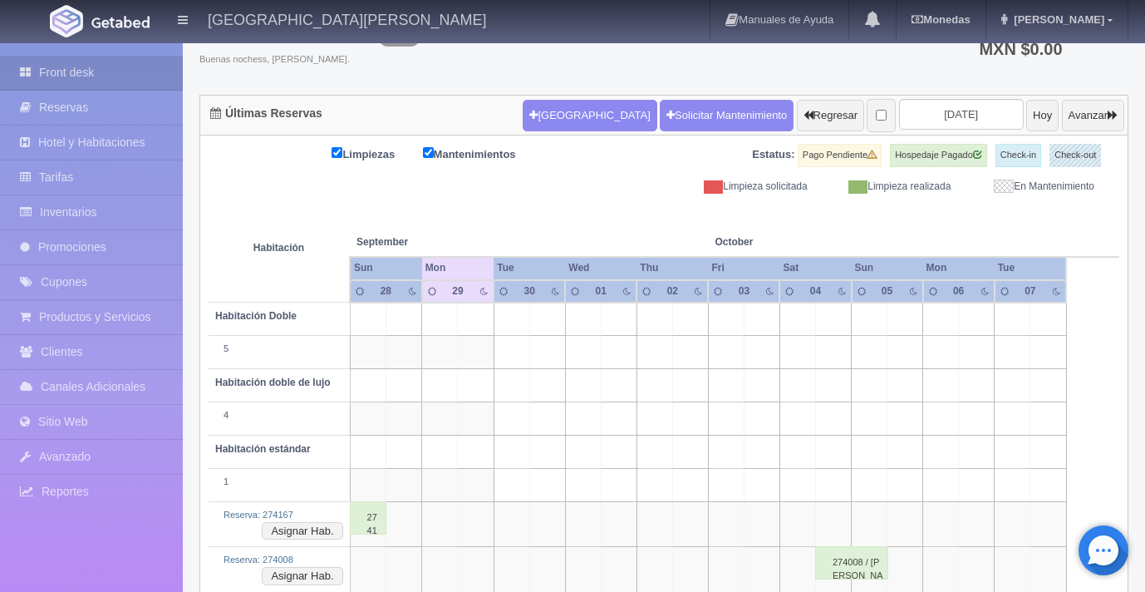
scroll to position [117, 0]
click at [125, 107] on link "Reservas" at bounding box center [91, 108] width 183 height 34
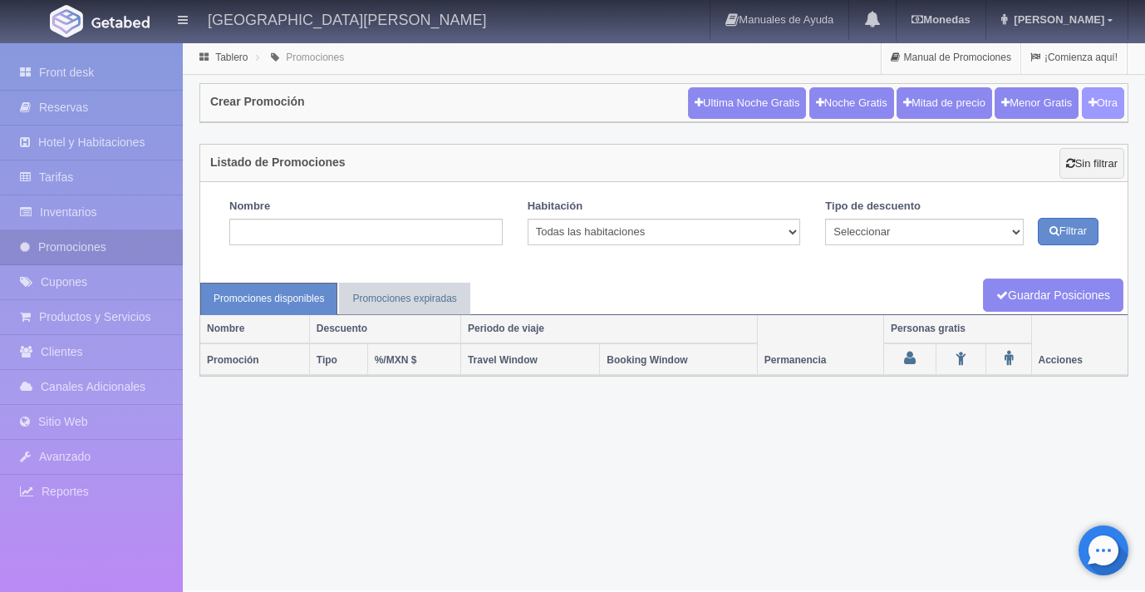
click at [1096, 103] on button "Otra" at bounding box center [1103, 103] width 42 height 32
checkbox input "true"
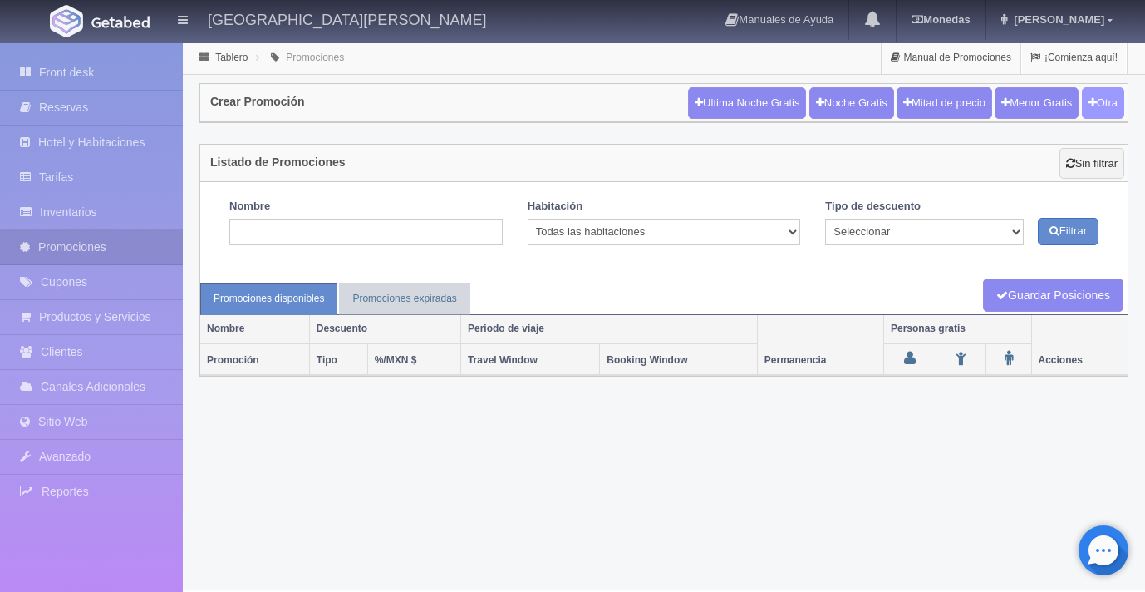
checkbox input "true"
type input "20"
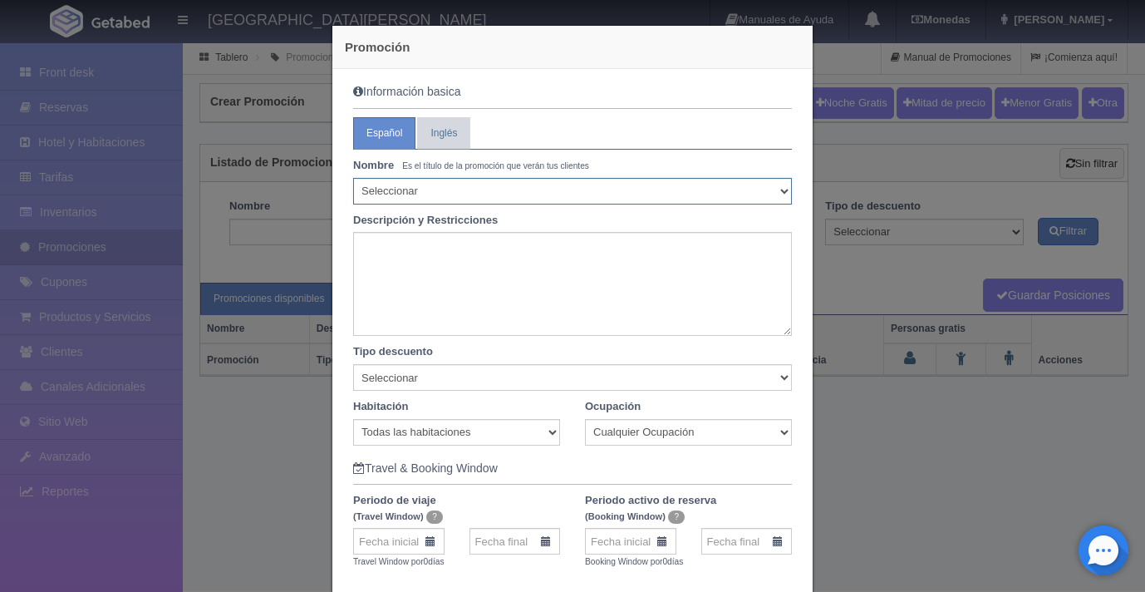
click at [564, 184] on select "Seleccionar 10% de descuento 15% de descuento 15% de descuento y 2 menores grat…" at bounding box center [572, 191] width 439 height 27
select select "10% de descuento"
click at [353, 178] on select "Seleccionar 10% de descuento 15% de descuento 15% de descuento y 2 menores grat…" at bounding box center [572, 191] width 439 height 27
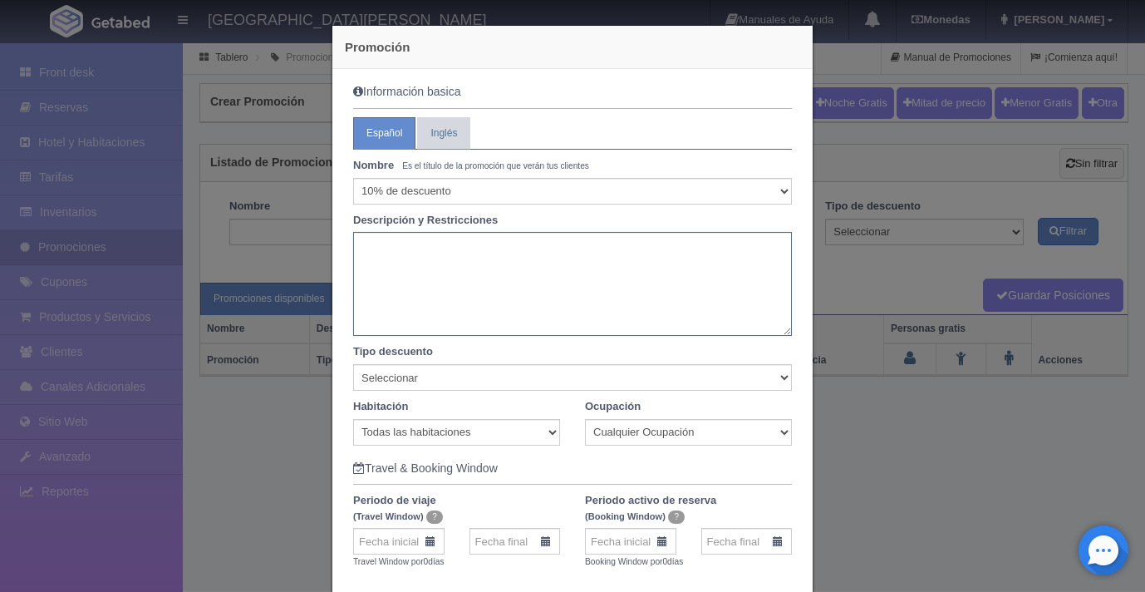
click at [445, 251] on textarea at bounding box center [572, 284] width 439 height 104
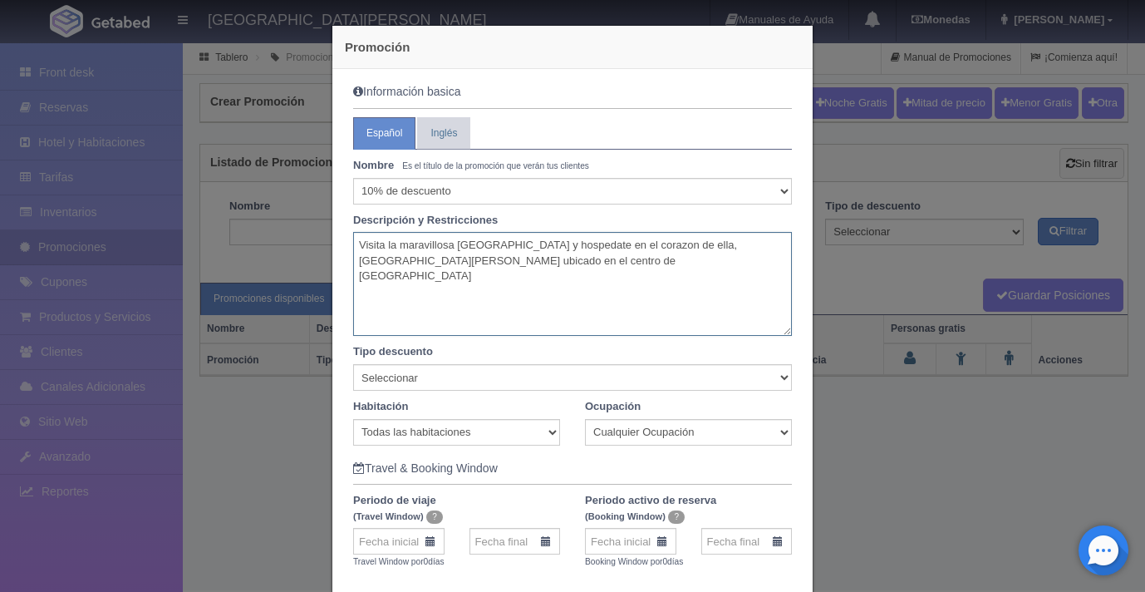
click at [607, 244] on textarea "Visita la maravillosa Ciudad de Guadalajara y hospedate en el corazon de ella, …" at bounding box center [572, 284] width 439 height 104
click at [680, 250] on textarea "Visita la maravillosa Ciudad de Guadalajara y hospedate en el corazon de ella, …" at bounding box center [572, 284] width 439 height 104
click at [719, 260] on textarea "Visita la maravillosa Ciudad de Guadalajara y hospedate en el corazón de la Ciu…" at bounding box center [572, 284] width 439 height 104
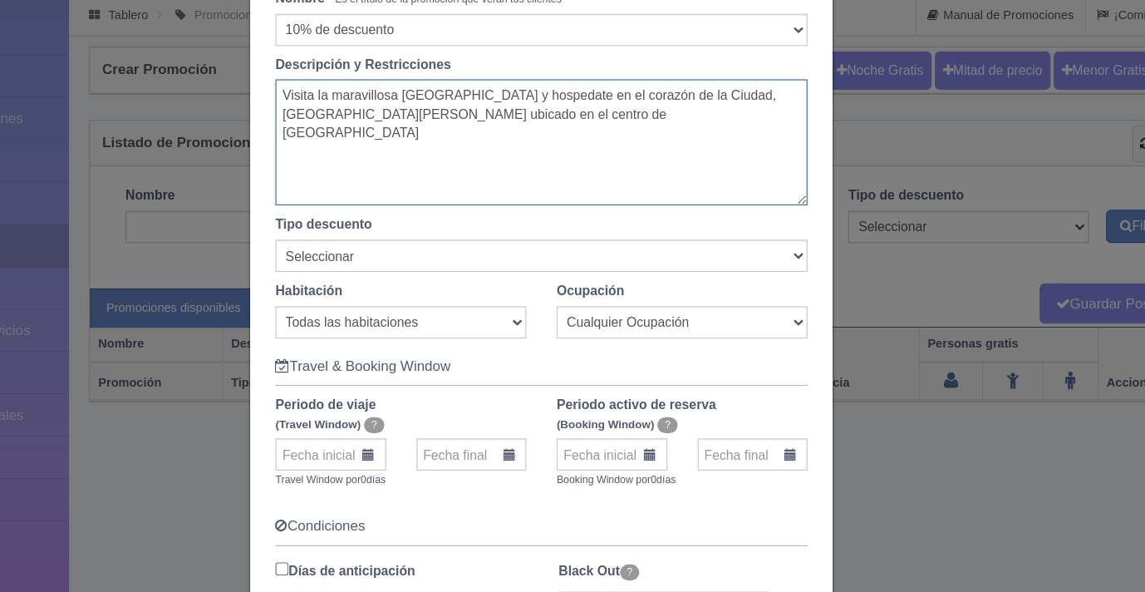
scroll to position [128, 0]
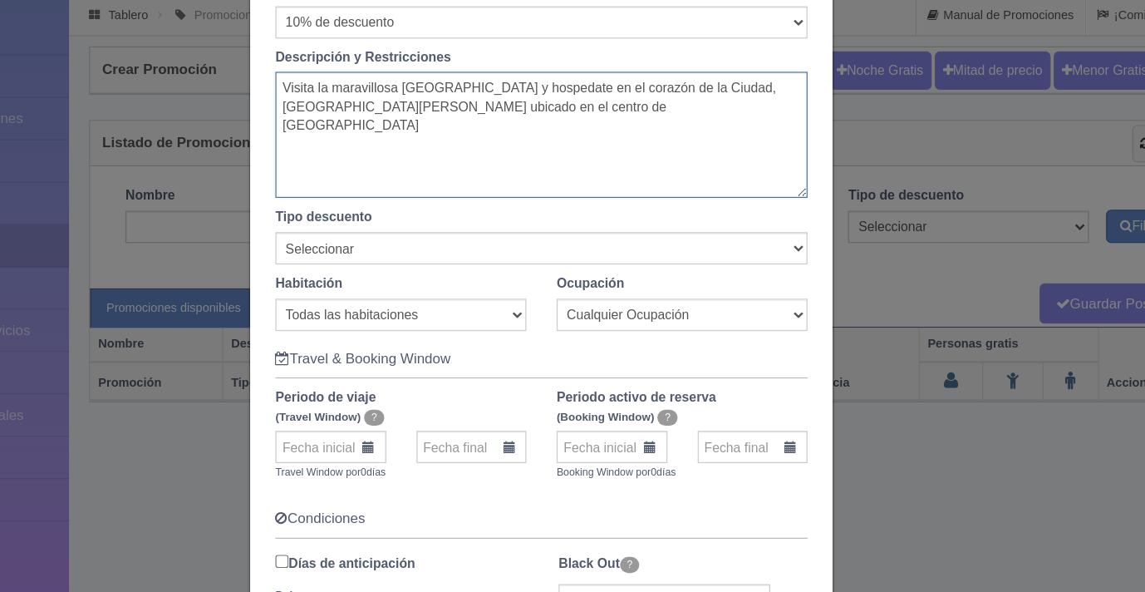
type textarea "Visita la maravillosa Ciudad de Guadalajara y hospedate en el corazón de la Ciu…"
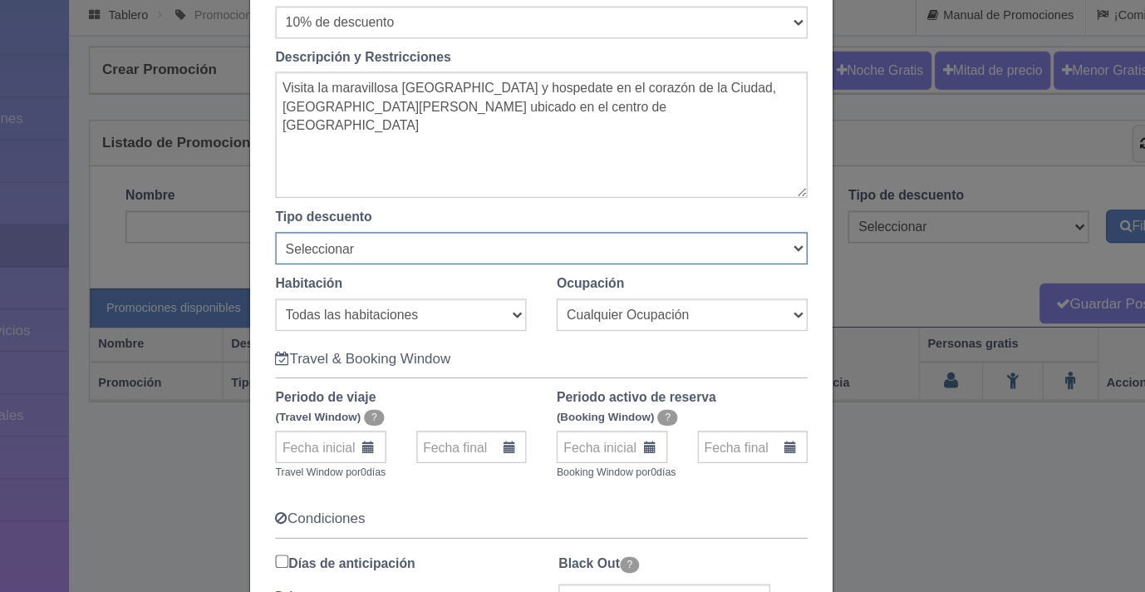
click at [639, 252] on select "Seleccionar Noche gratis Última Noche General" at bounding box center [572, 249] width 439 height 27
select select "General"
click at [353, 236] on select "Seleccionar Noche gratis Última Noche General" at bounding box center [572, 249] width 439 height 27
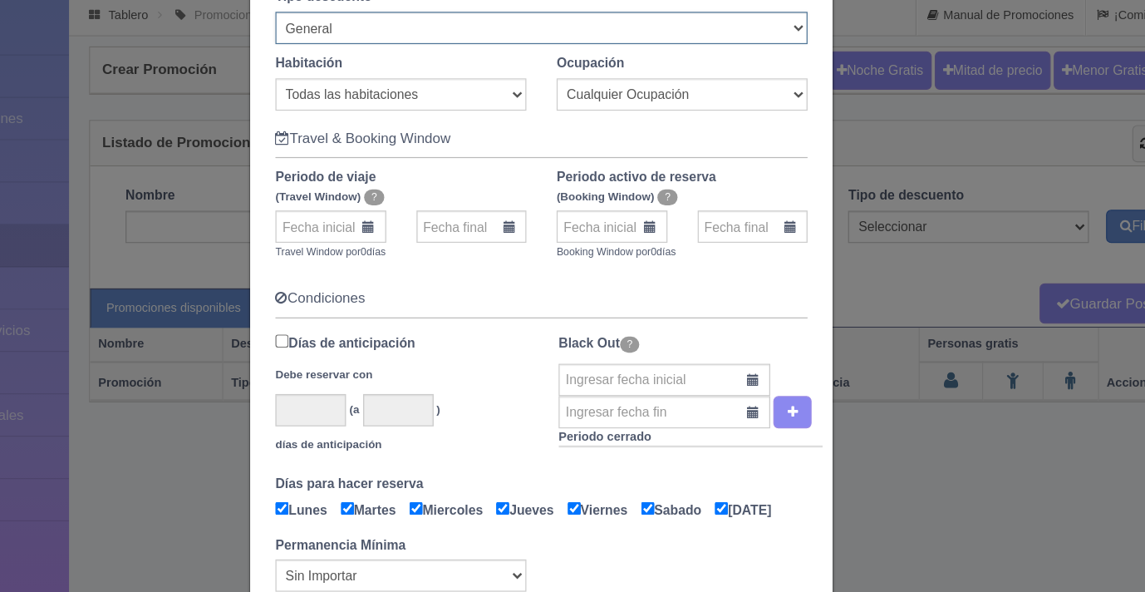
scroll to position [317, 0]
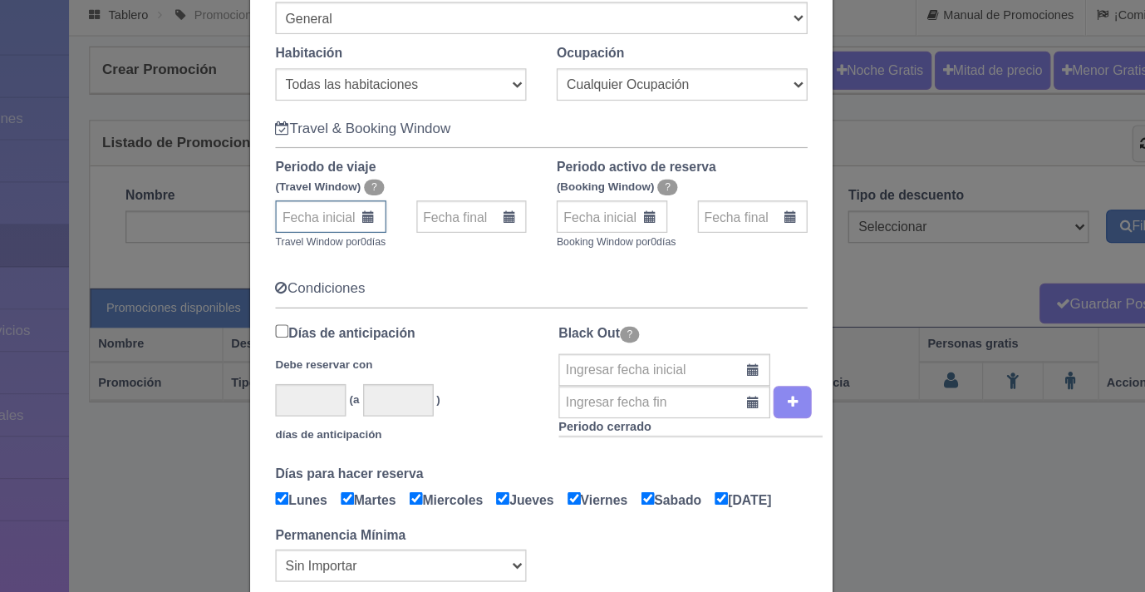
click at [432, 223] on input "text" at bounding box center [398, 223] width 91 height 27
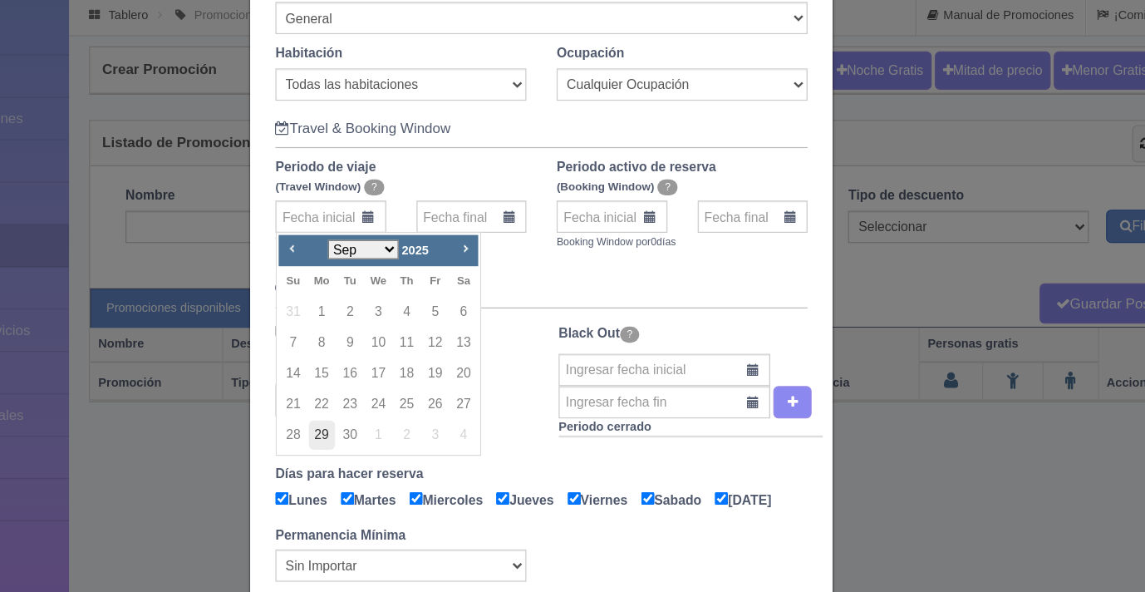
click at [385, 407] on link "29" at bounding box center [392, 403] width 22 height 24
type input "29-09-2025"
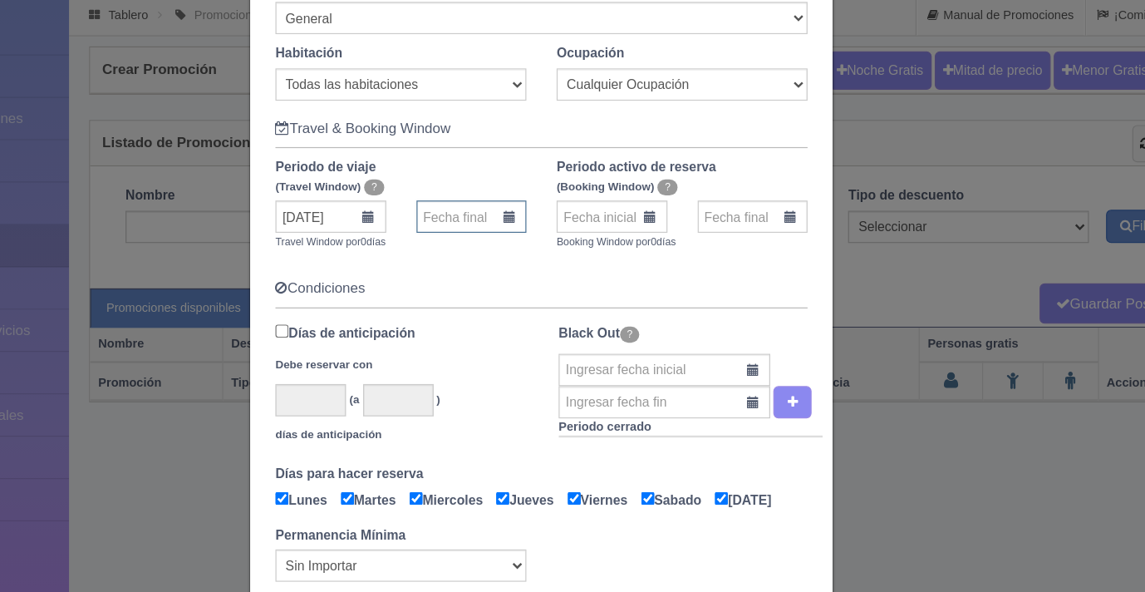
click at [501, 225] on input "text" at bounding box center [514, 223] width 91 height 27
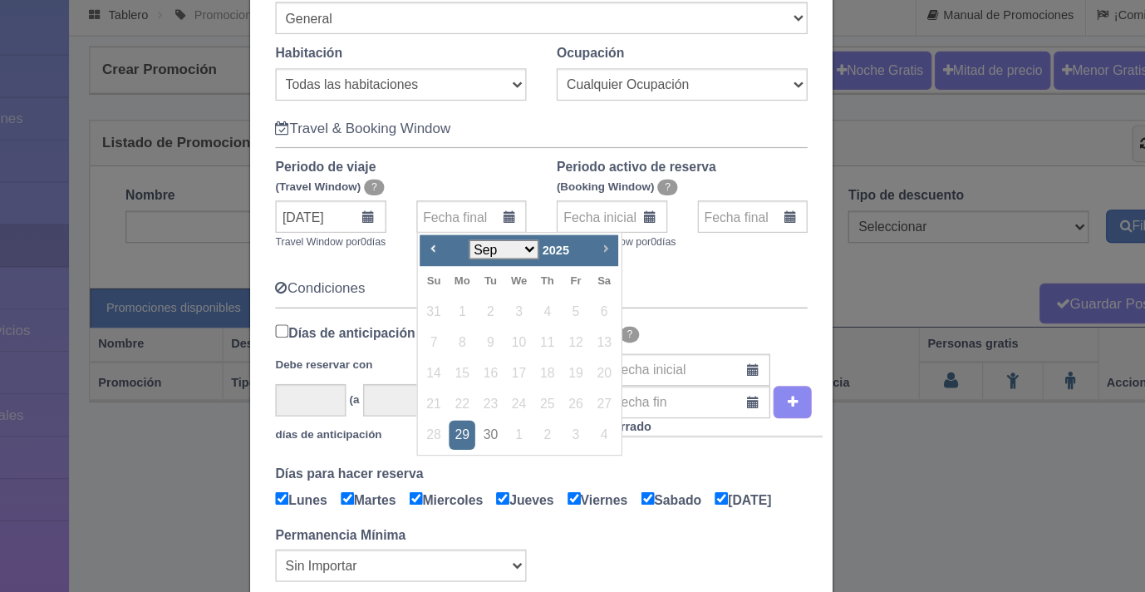
click at [621, 245] on span "Next" at bounding box center [624, 249] width 13 height 13
click at [481, 430] on link "30" at bounding box center [484, 429] width 22 height 24
type input "30-11-2025"
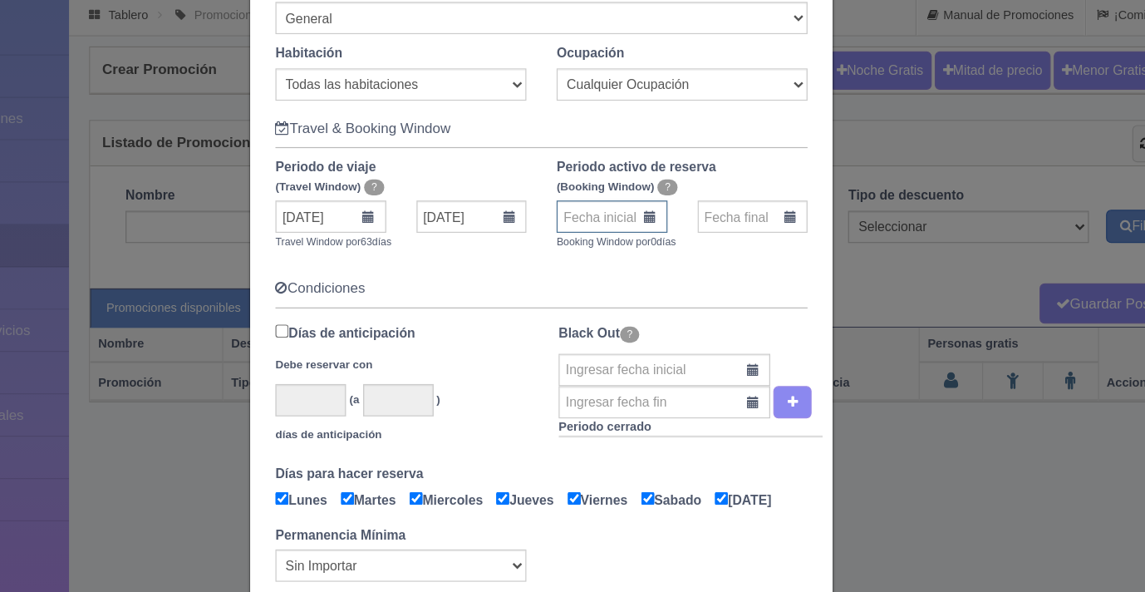
click at [639, 228] on input "text" at bounding box center [630, 223] width 91 height 27
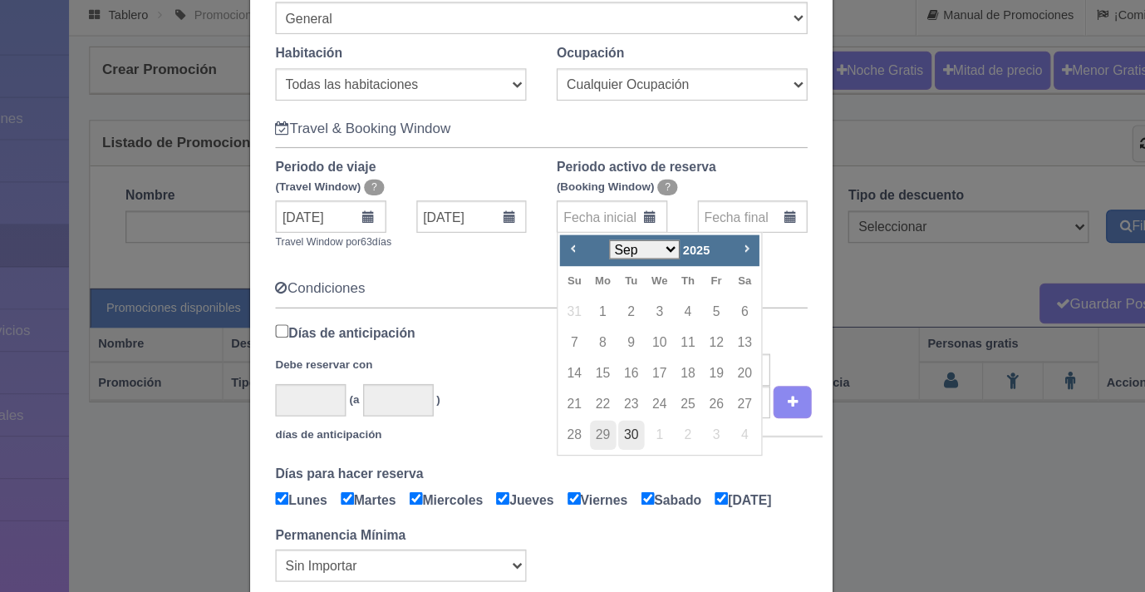
click at [642, 403] on link "30" at bounding box center [647, 403] width 22 height 24
type input "30-09-2025"
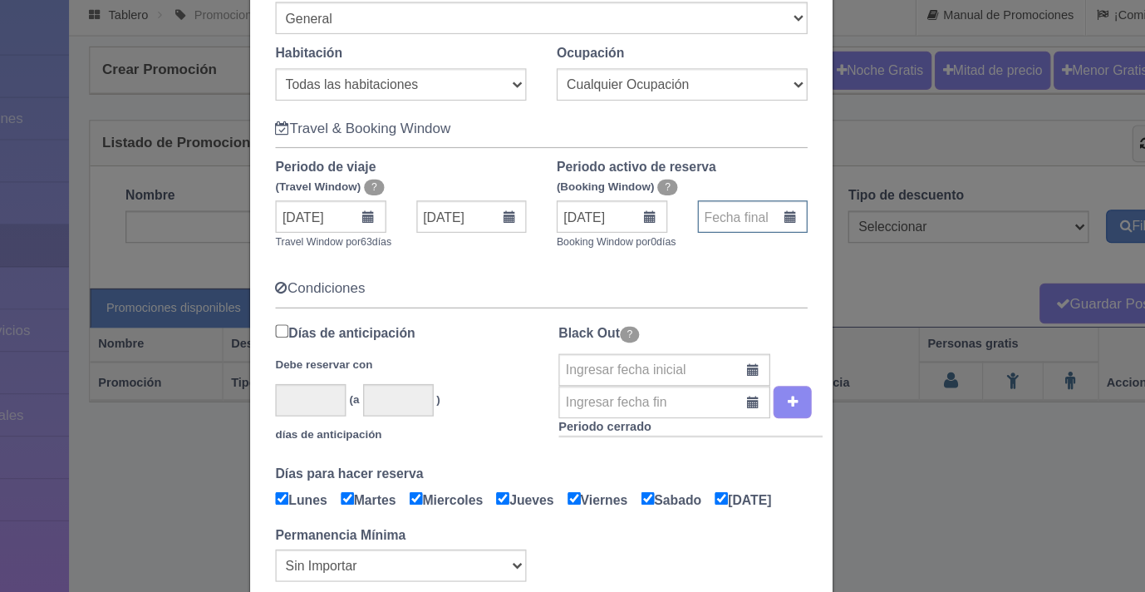
click at [726, 221] on input "text" at bounding box center [746, 223] width 91 height 27
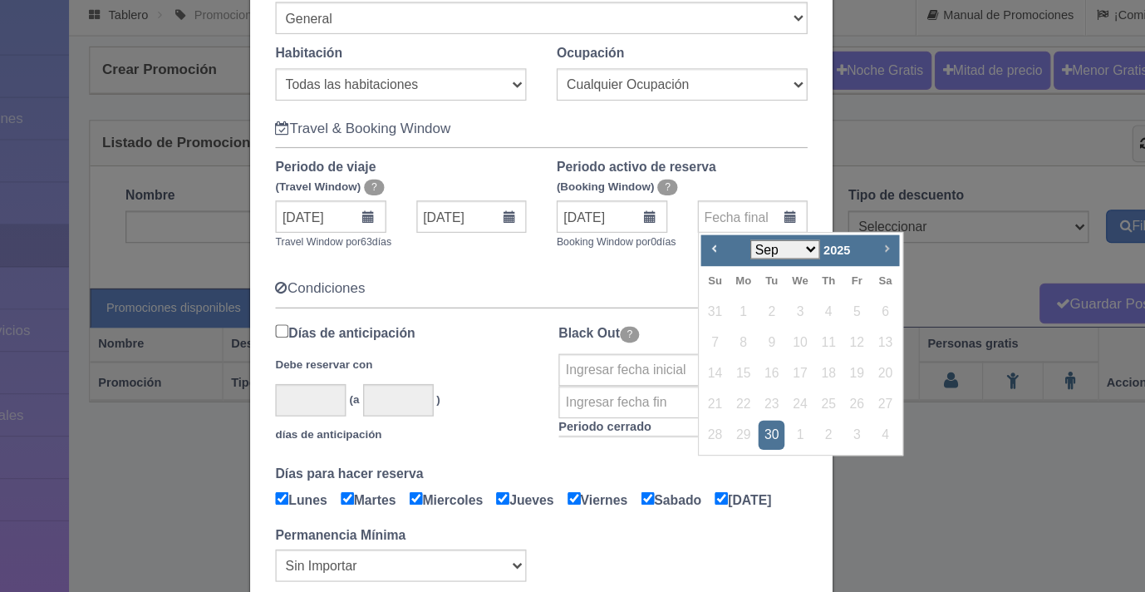
click at [852, 248] on span "Next" at bounding box center [856, 249] width 13 height 13
click at [715, 425] on link "30" at bounding box center [716, 429] width 22 height 24
type input "30-11-2025"
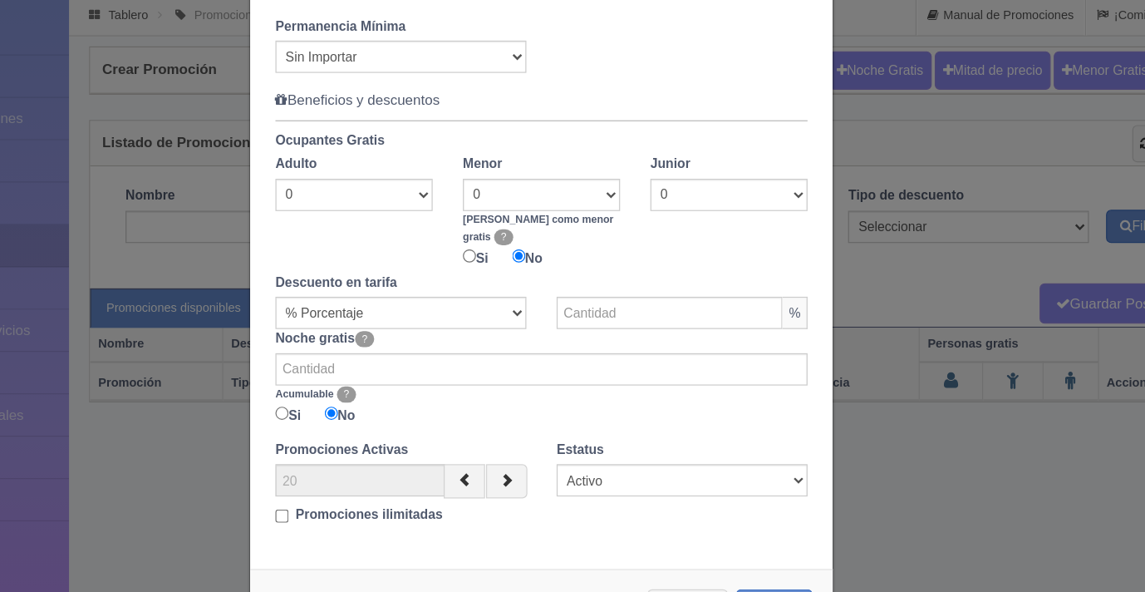
scroll to position [751, 0]
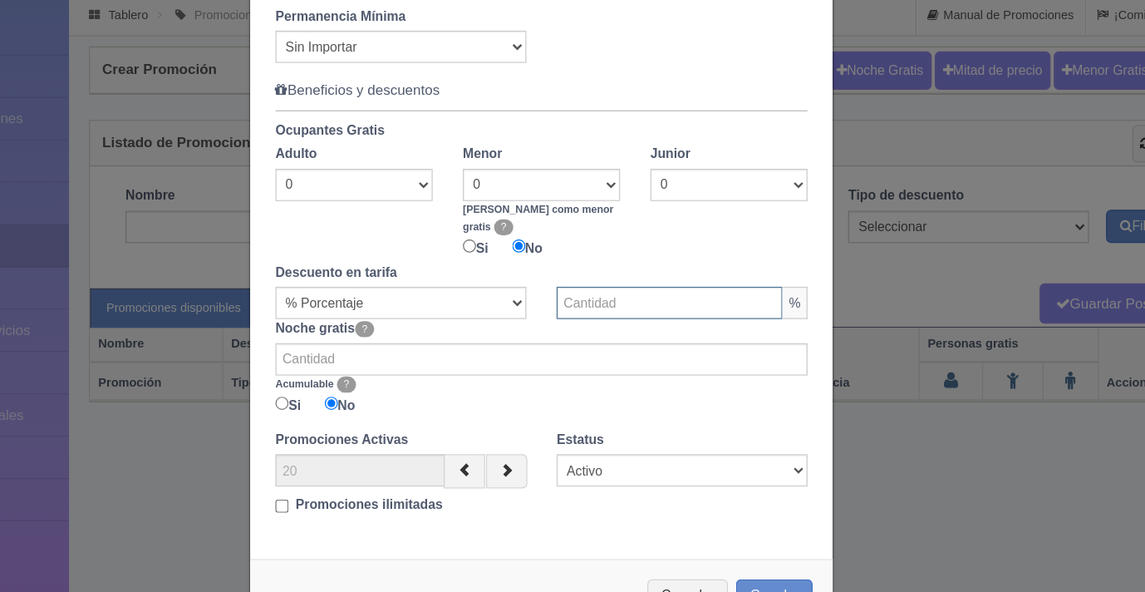
click at [656, 297] on input "text" at bounding box center [678, 294] width 186 height 27
type input "10"
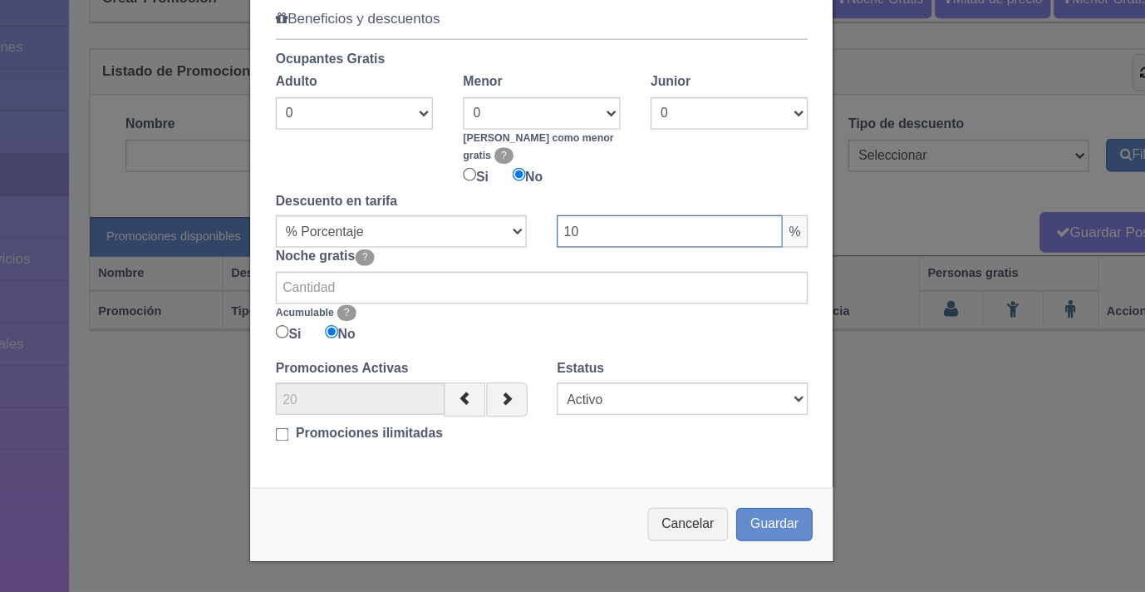
scroll to position [0, 0]
click at [356, 462] on input "Promociones ilimitadas" at bounding box center [358, 461] width 11 height 11
checkbox input "true"
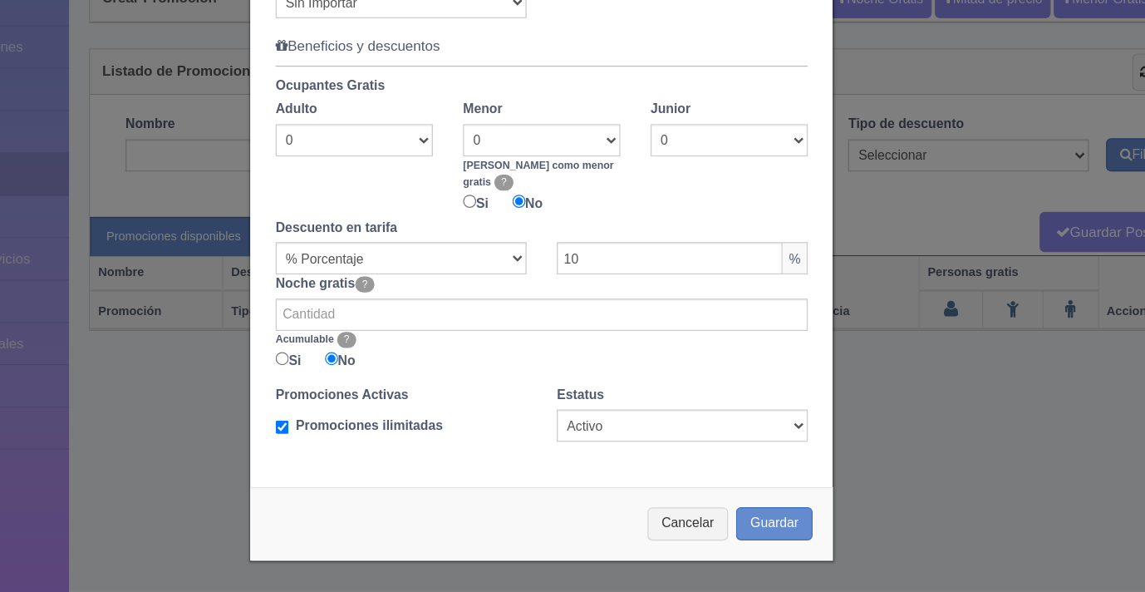
scroll to position [729, 0]
click at [778, 535] on button "Guardar" at bounding box center [764, 535] width 63 height 27
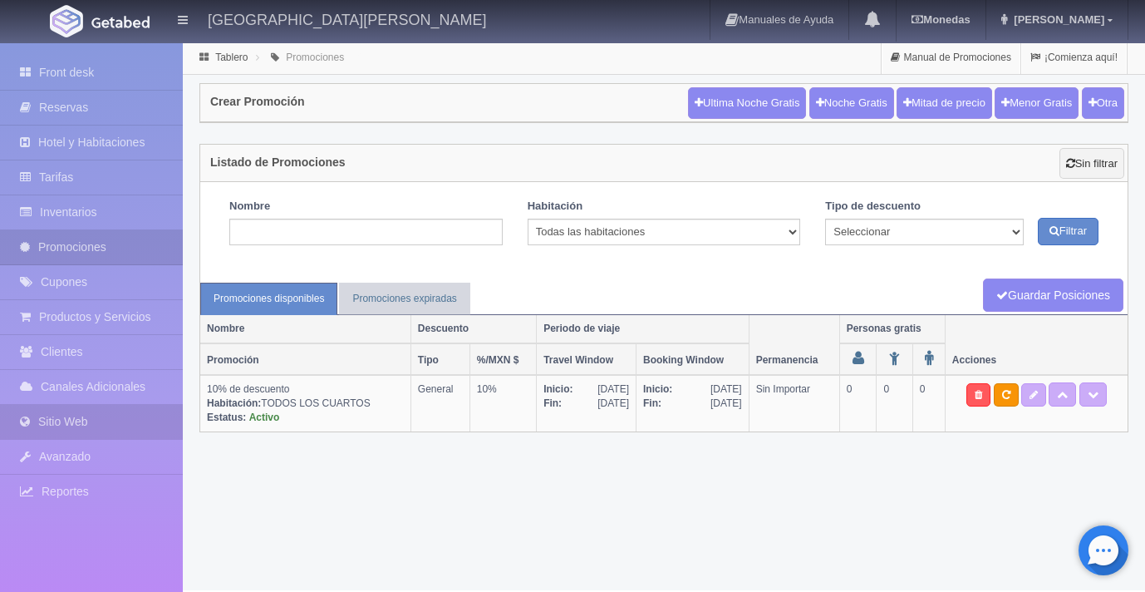
click at [110, 423] on link "Sitio Web" at bounding box center [91, 422] width 183 height 34
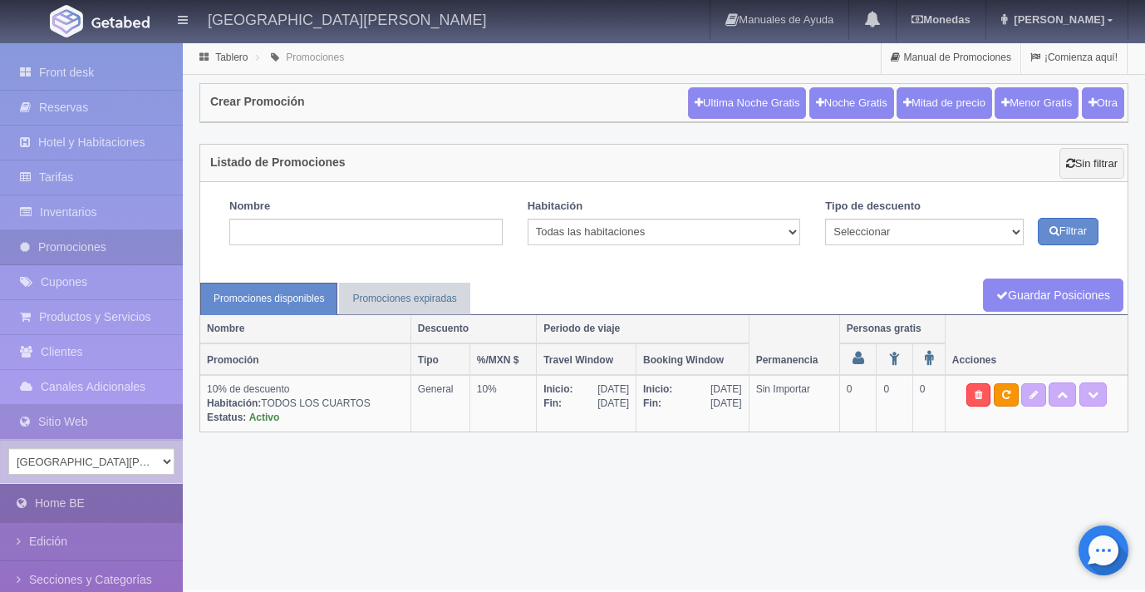
click at [89, 496] on link "Home BE" at bounding box center [91, 502] width 183 height 37
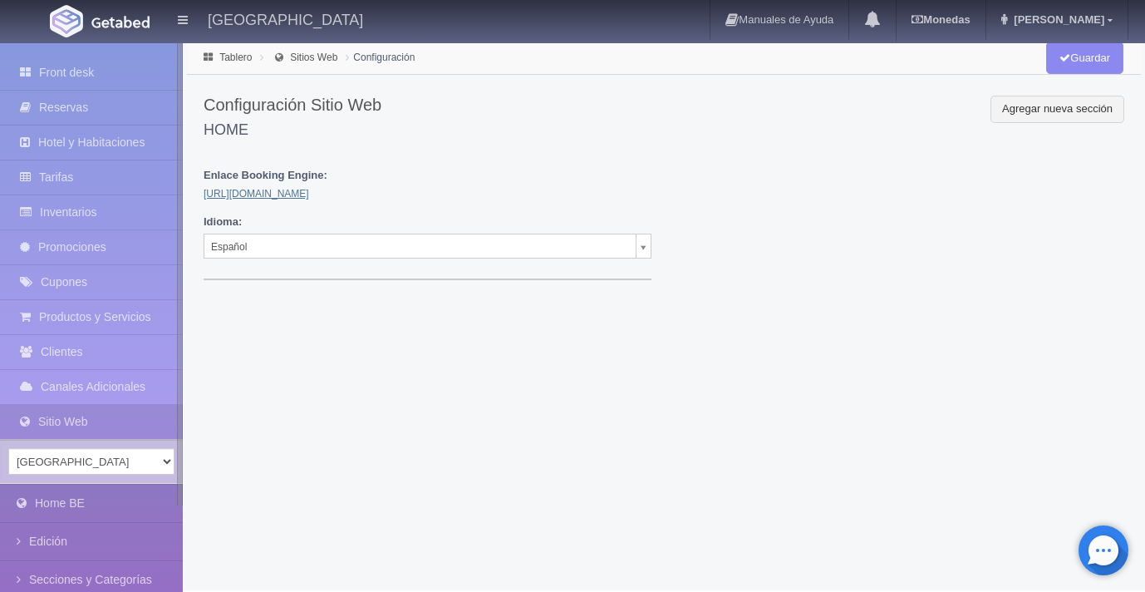
click at [291, 192] on link "[URL][DOMAIN_NAME]" at bounding box center [257, 194] width 106 height 12
click at [101, 251] on link "Promociones" at bounding box center [91, 247] width 183 height 34
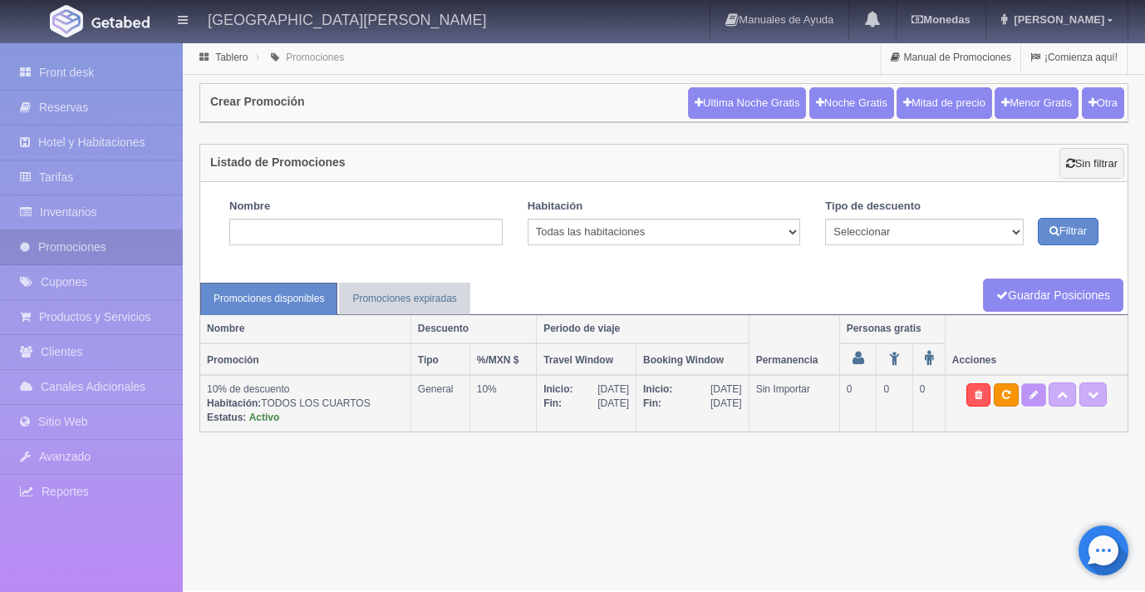
click at [1032, 394] on icon at bounding box center [1033, 395] width 8 height 10
type textarea "Visita la maravillosa [GEOGRAPHIC_DATA] y hospedate en el corazón de la Ciudad,…"
select select "General"
type input "[DATE]"
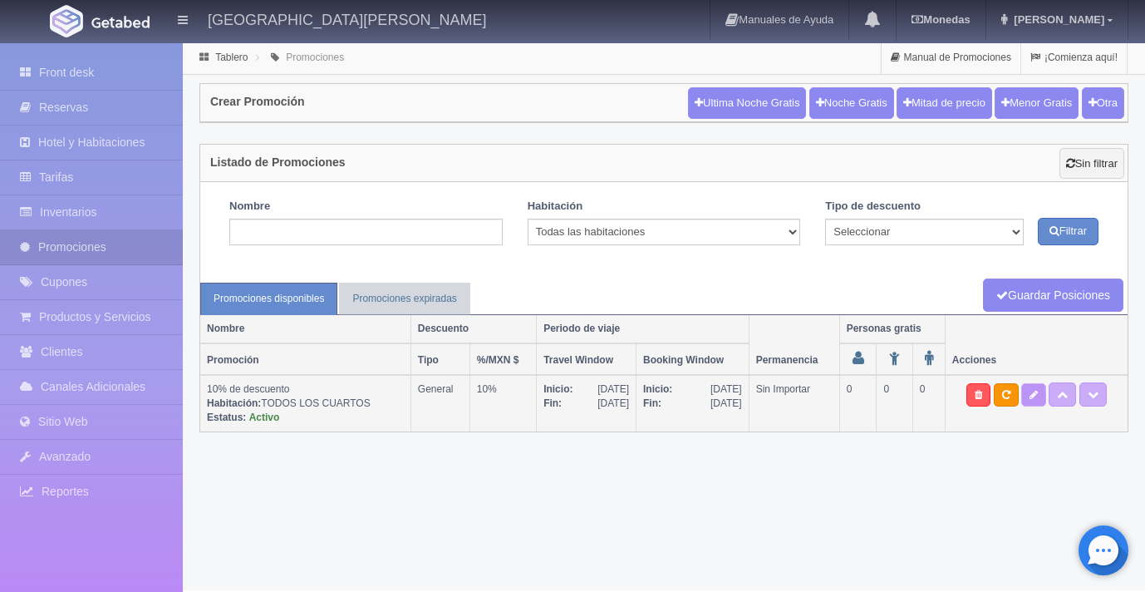
type input "[DATE]"
checkbox input "true"
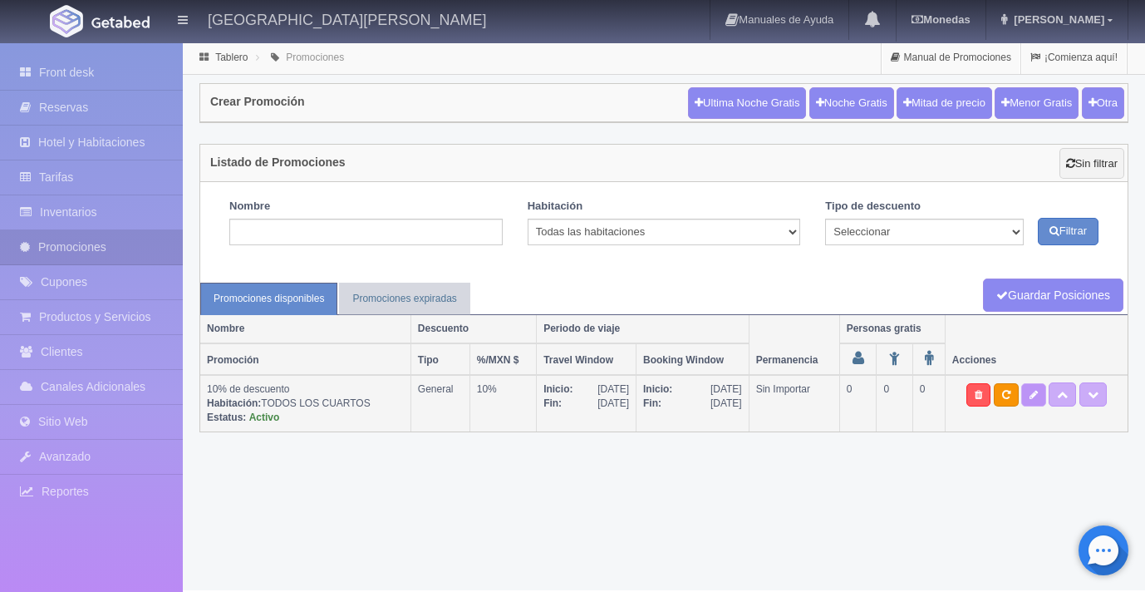
checkbox input "true"
type input "10"
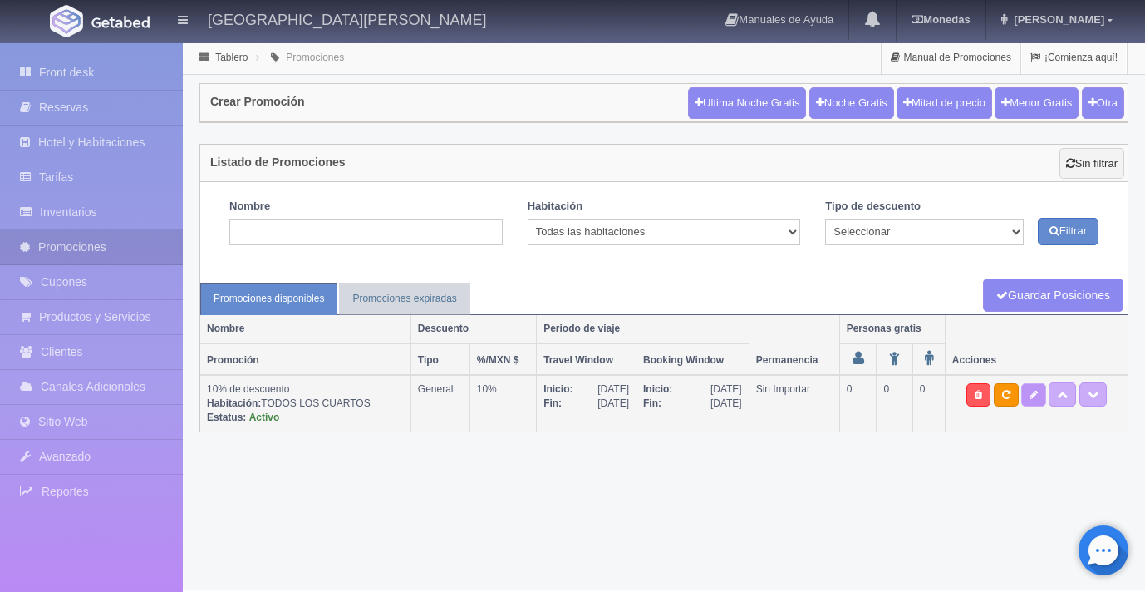
type input "0"
type input "999"
select select "10% de descuento"
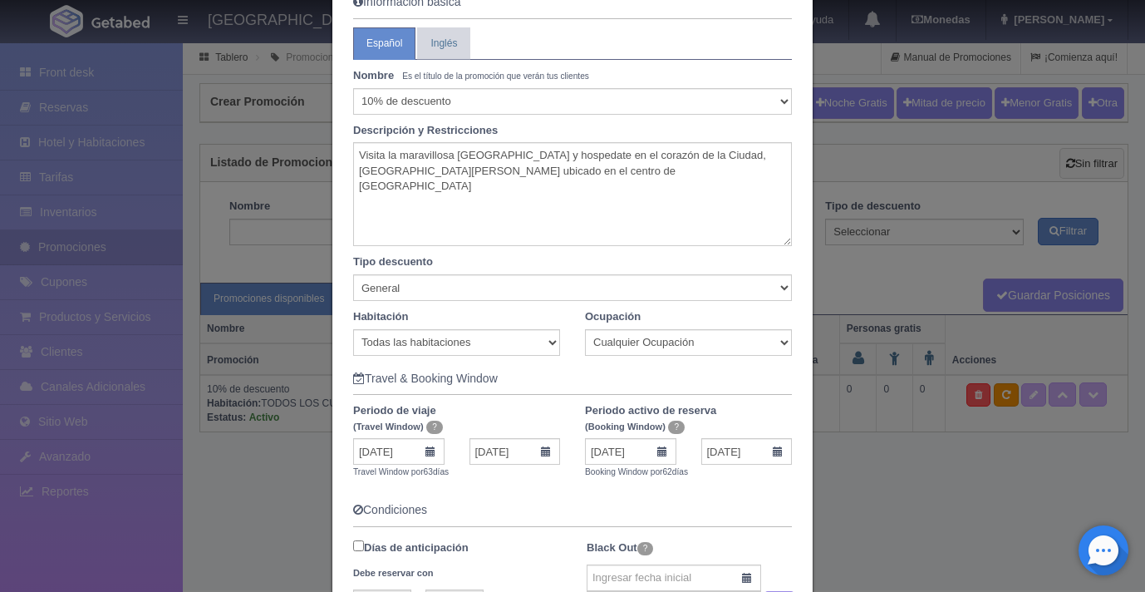
scroll to position [128, 0]
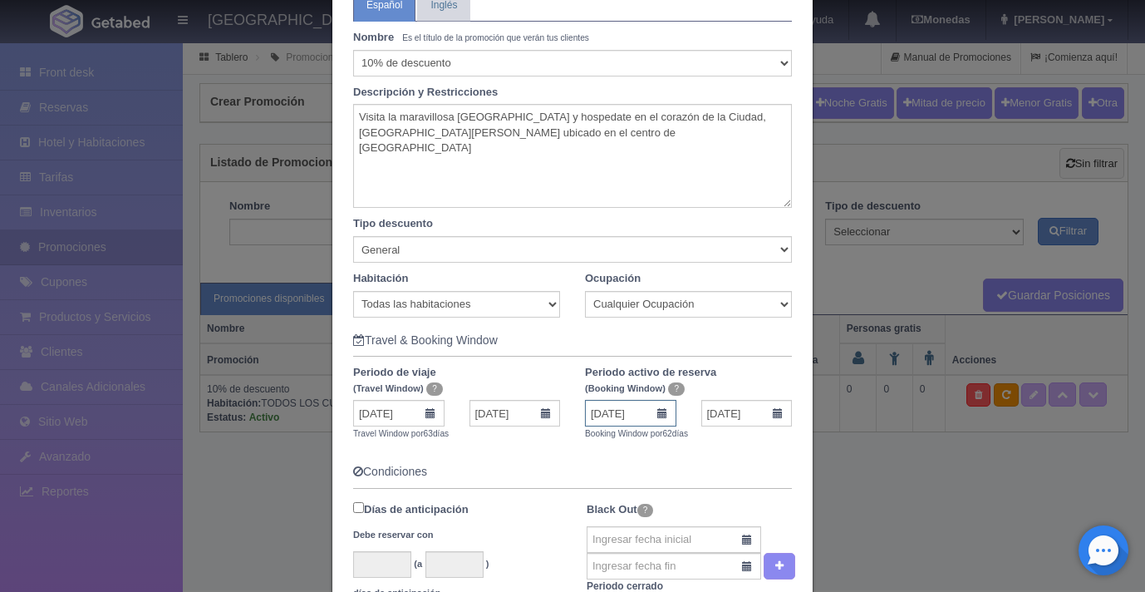
click at [626, 417] on input "30-09-2025" at bounding box center [630, 413] width 91 height 27
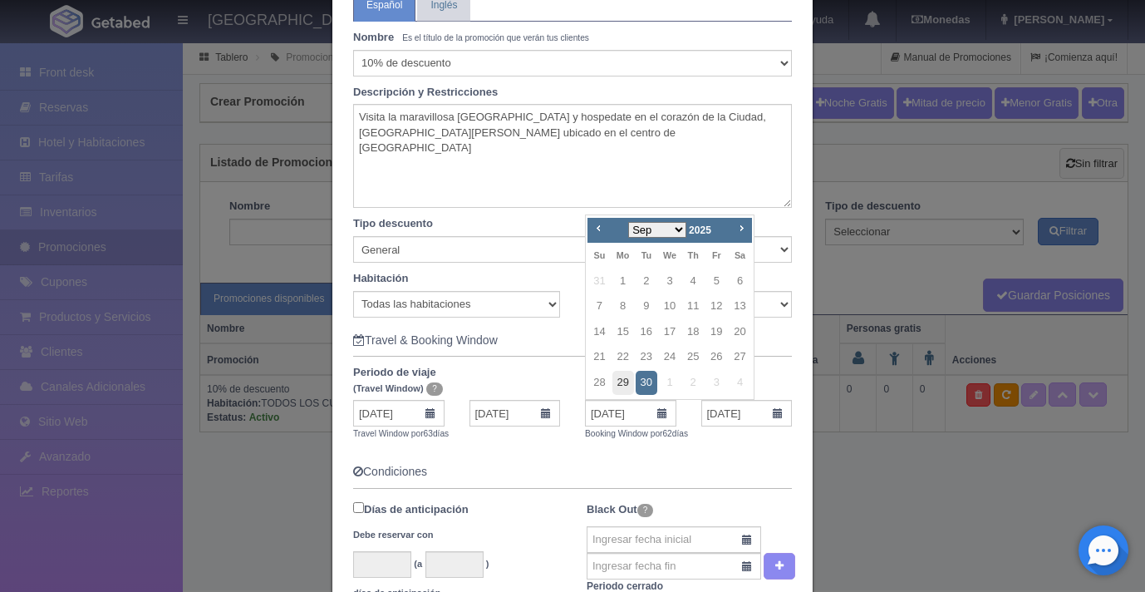
click at [621, 381] on link "29" at bounding box center [623, 383] width 22 height 24
type input "29-09-2025"
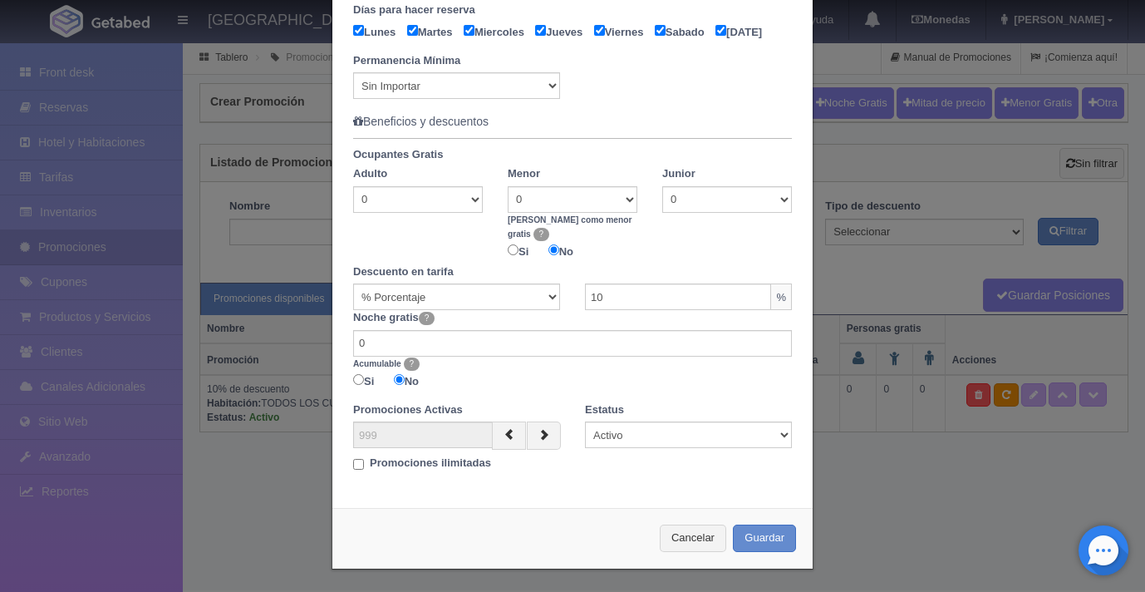
scroll to position [751, 0]
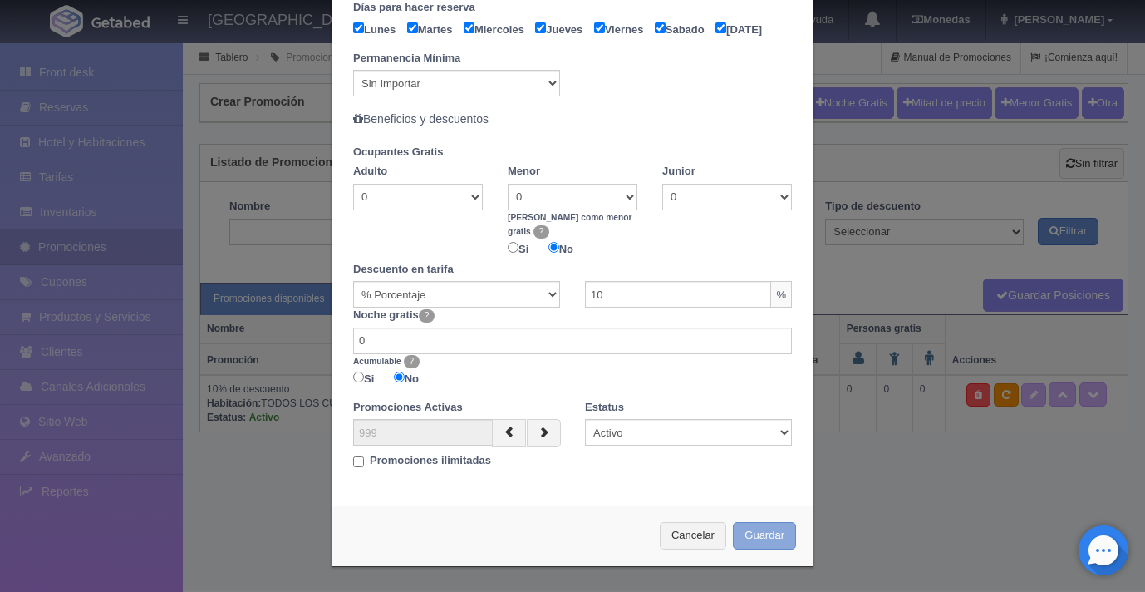
click at [763, 533] on button "Guardar" at bounding box center [764, 535] width 63 height 27
